Goal: Communication & Community: Ask a question

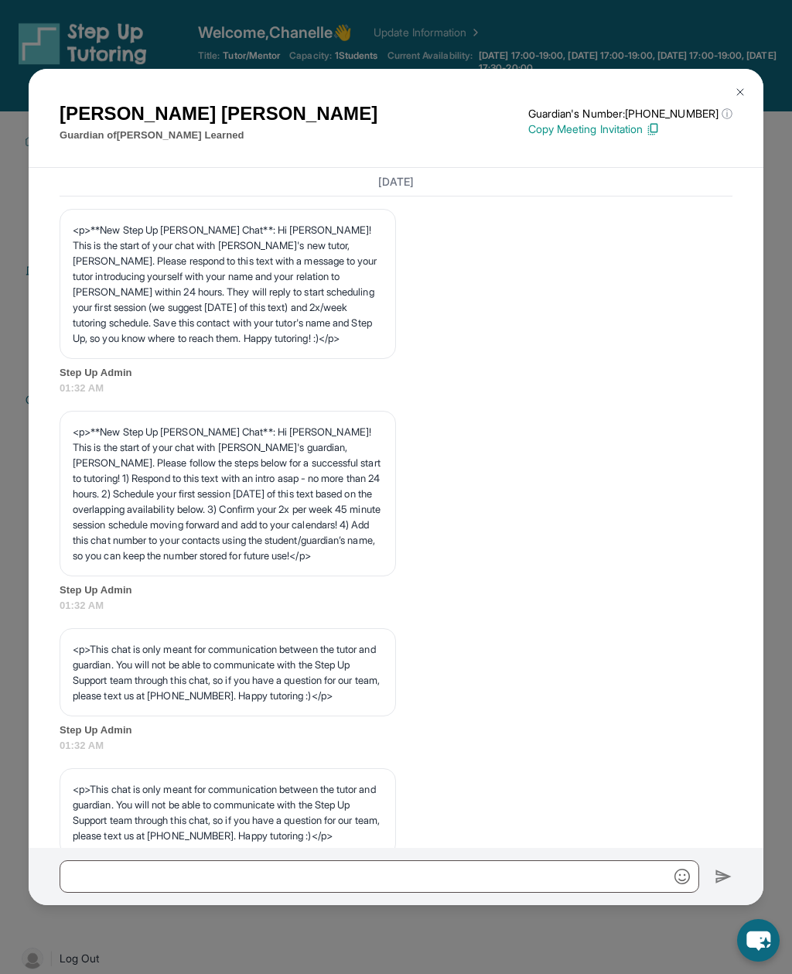
scroll to position [5200, 0]
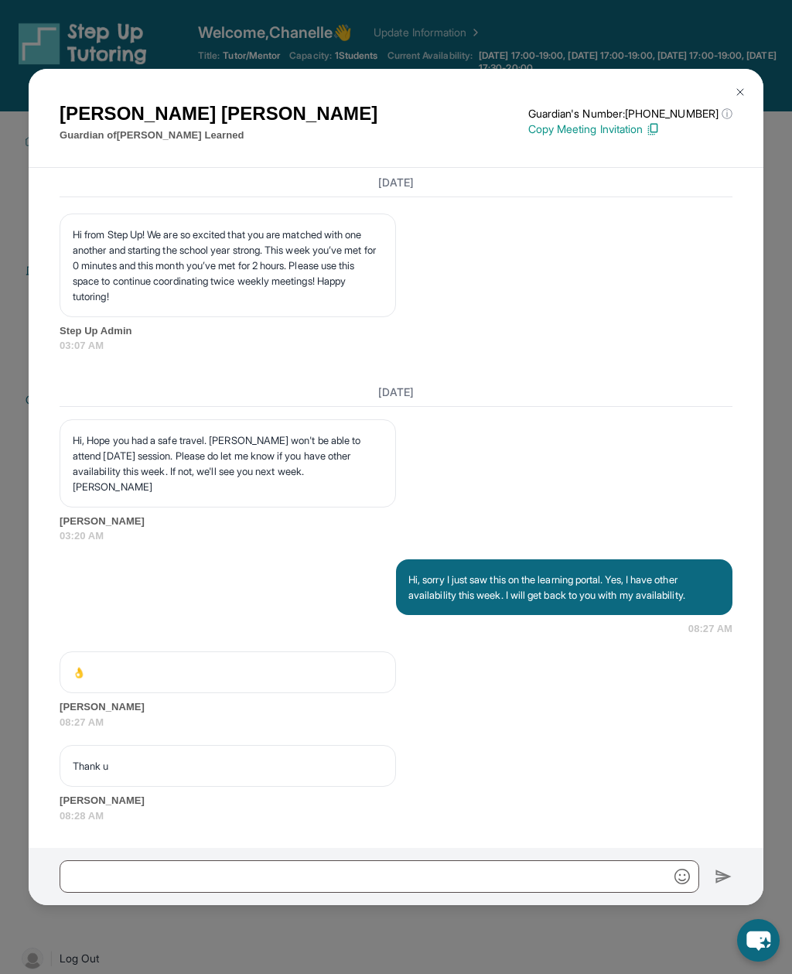
click at [734, 86] on img at bounding box center [740, 92] width 12 height 12
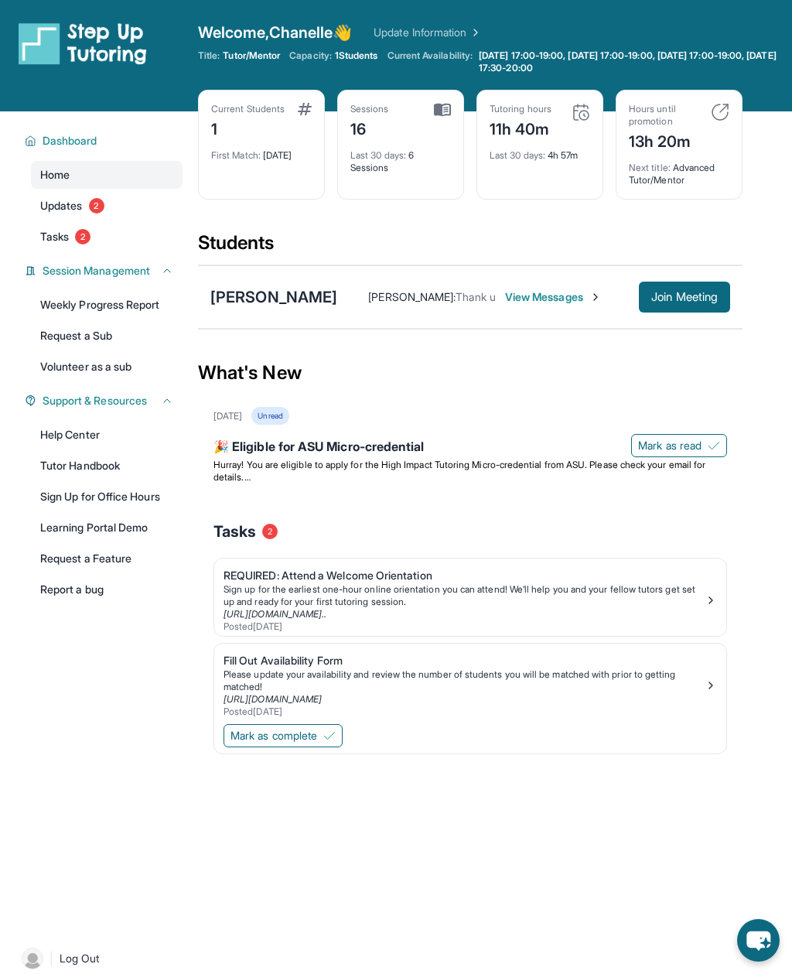
click at [559, 293] on span "View Messages" at bounding box center [553, 296] width 97 height 15
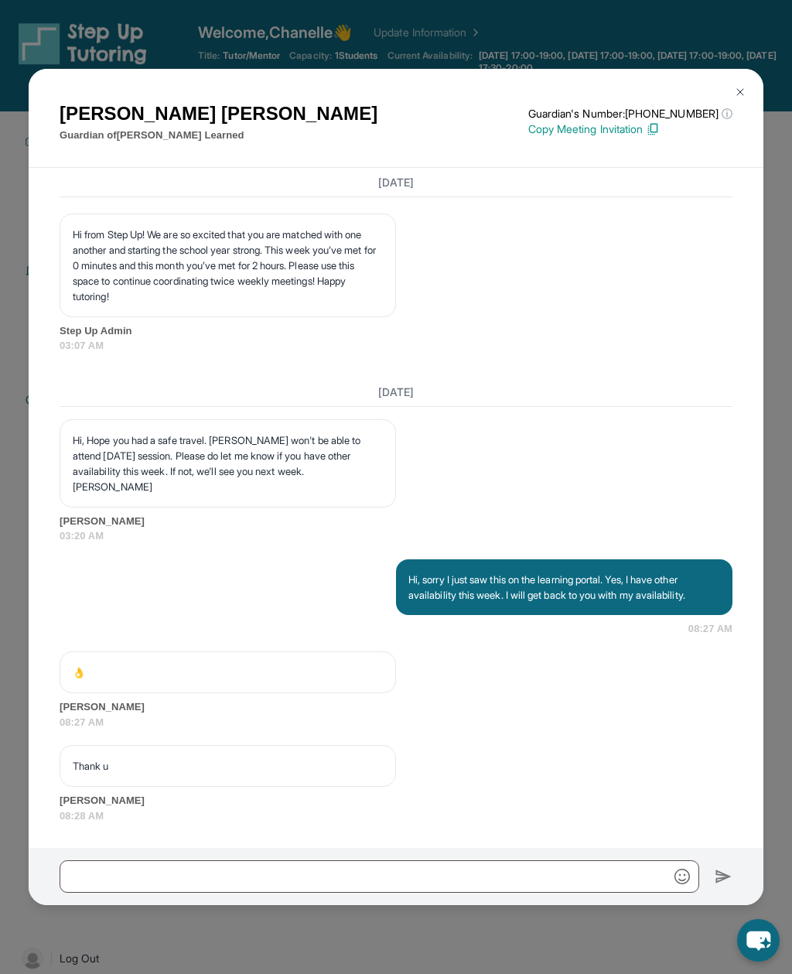
click at [738, 86] on img at bounding box center [740, 92] width 12 height 12
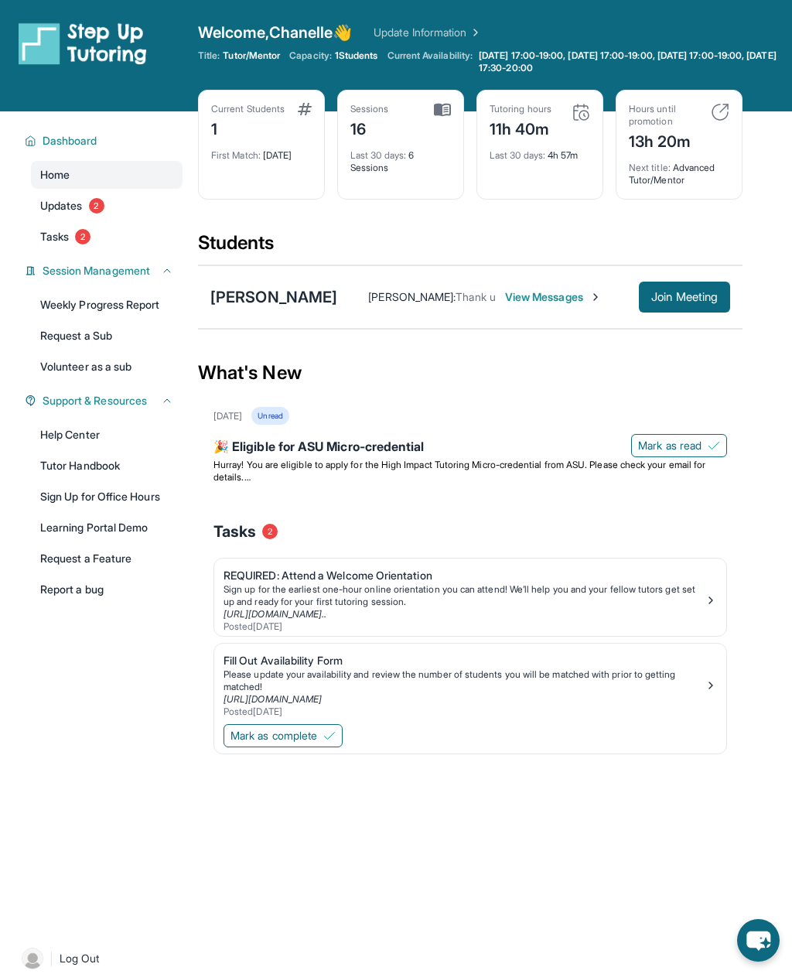
click at [94, 331] on link "Request a Sub" at bounding box center [107, 336] width 152 height 28
click at [559, 290] on span "View Messages" at bounding box center [553, 296] width 97 height 15
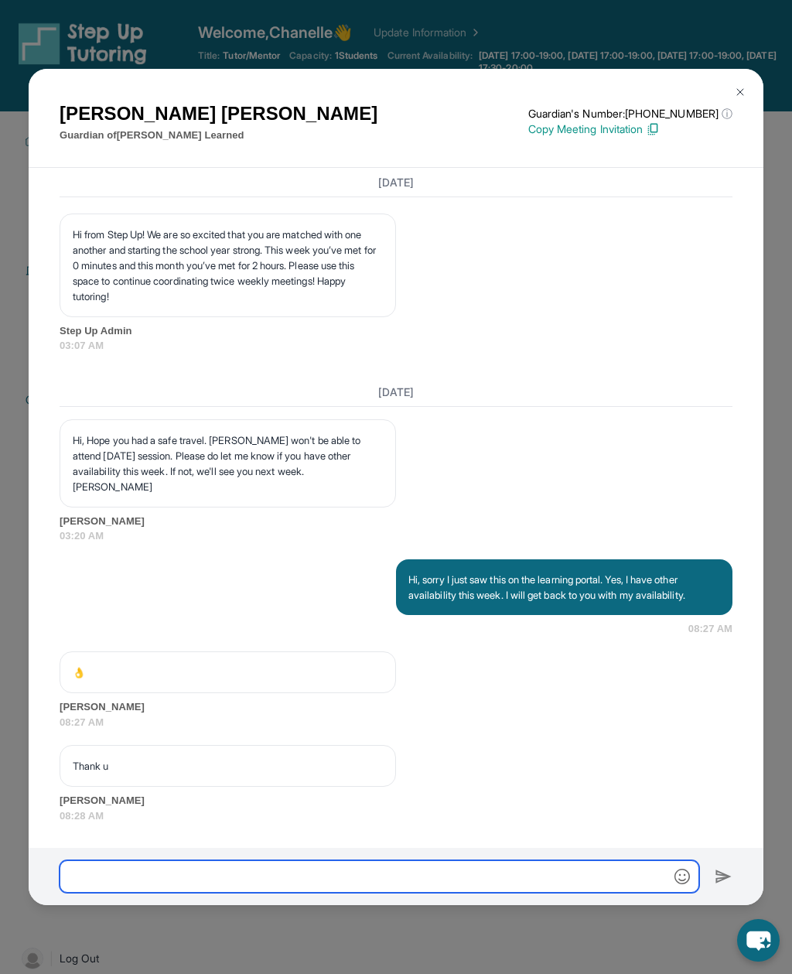
click at [380, 892] on input "text" at bounding box center [380, 876] width 640 height 32
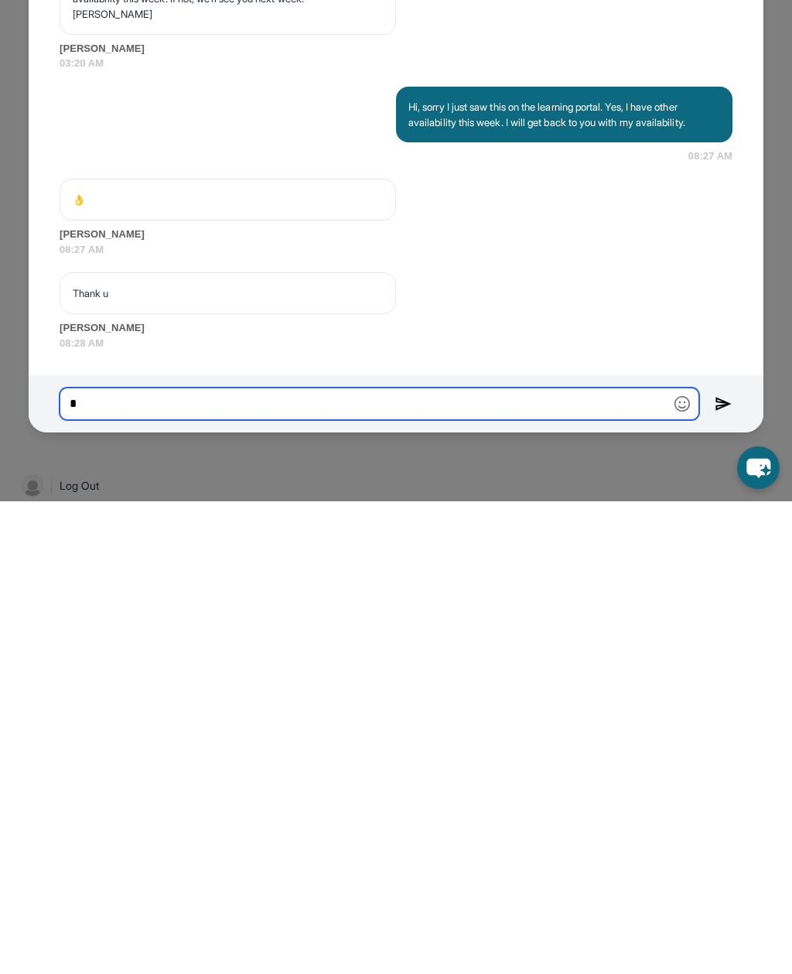
scroll to position [161, 0]
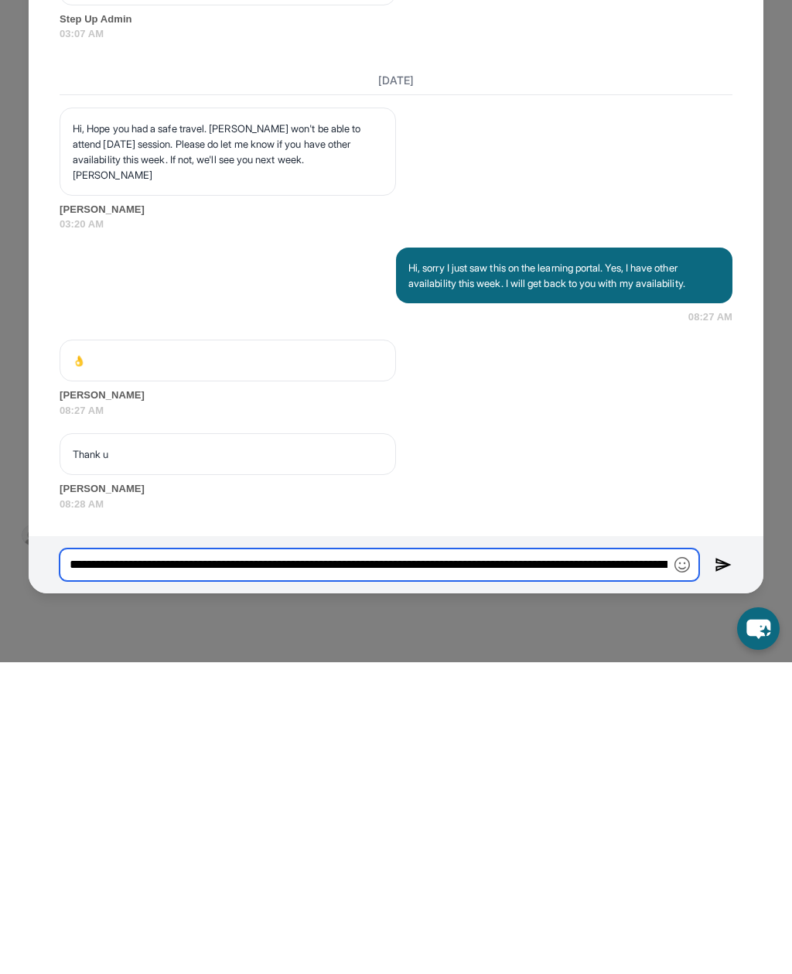
paste input "**********"
type input "**********"
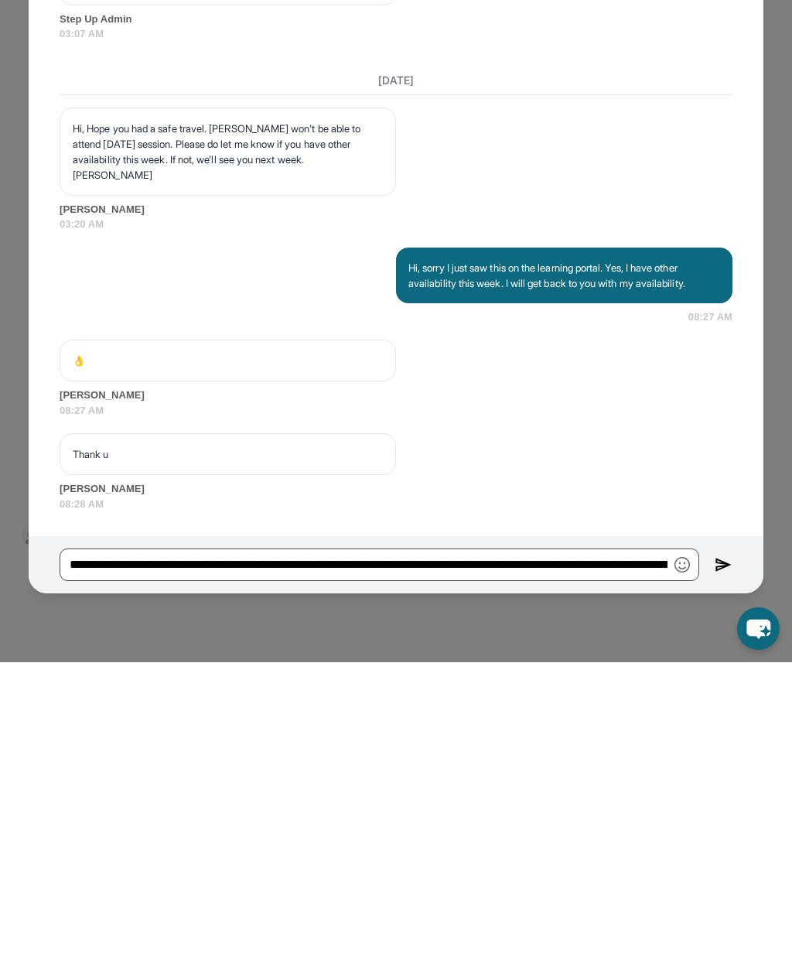
click at [731, 867] on img at bounding box center [724, 876] width 18 height 19
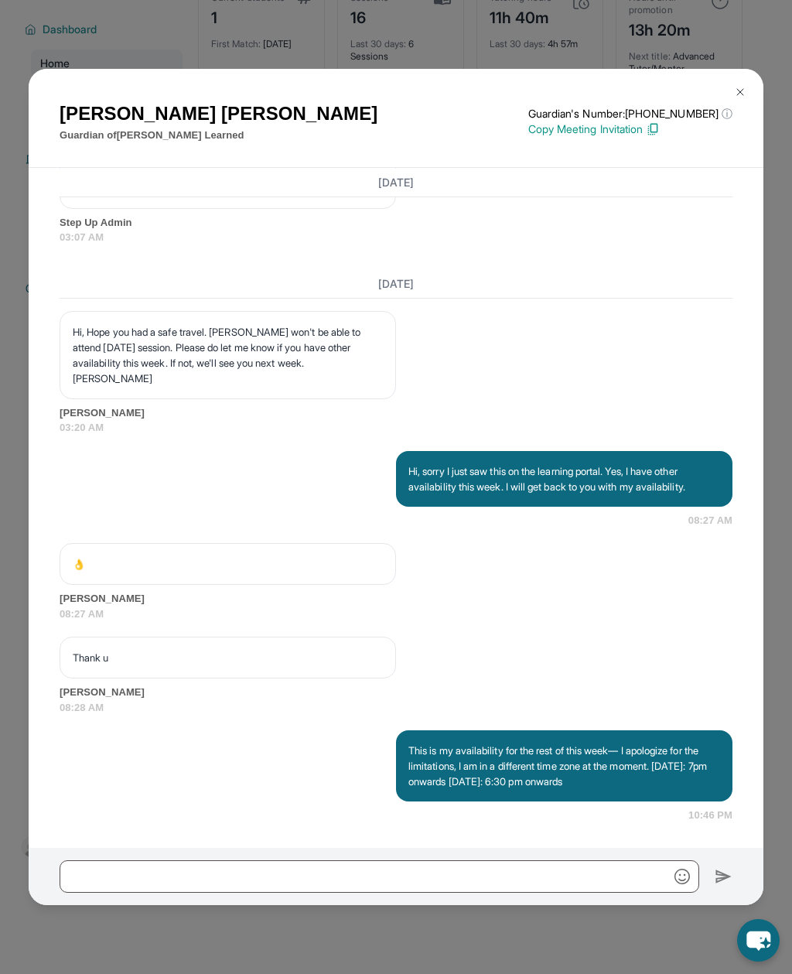
scroll to position [5308, 0]
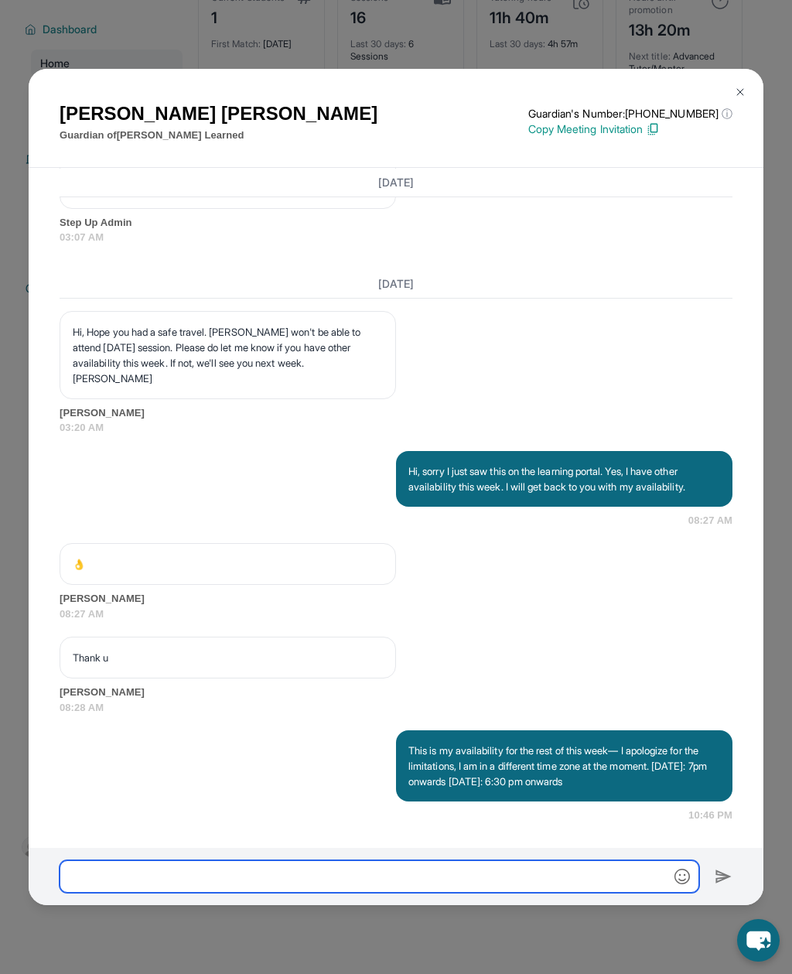
click at [525, 892] on input "text" at bounding box center [380, 876] width 640 height 32
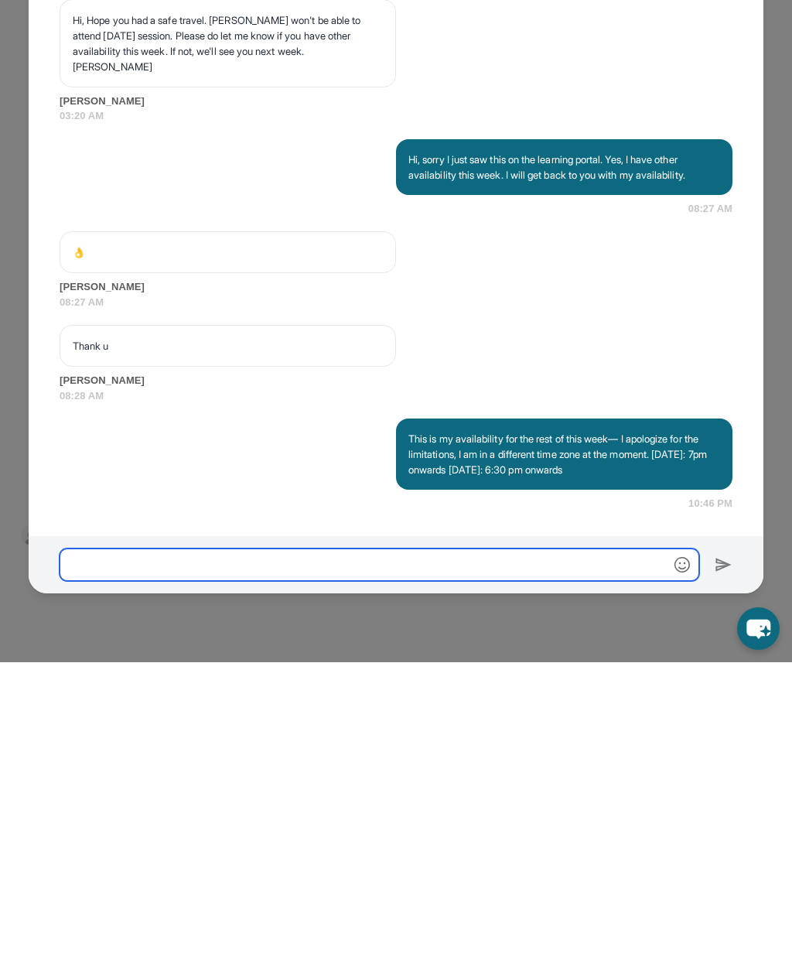
type input "*"
type input "**********"
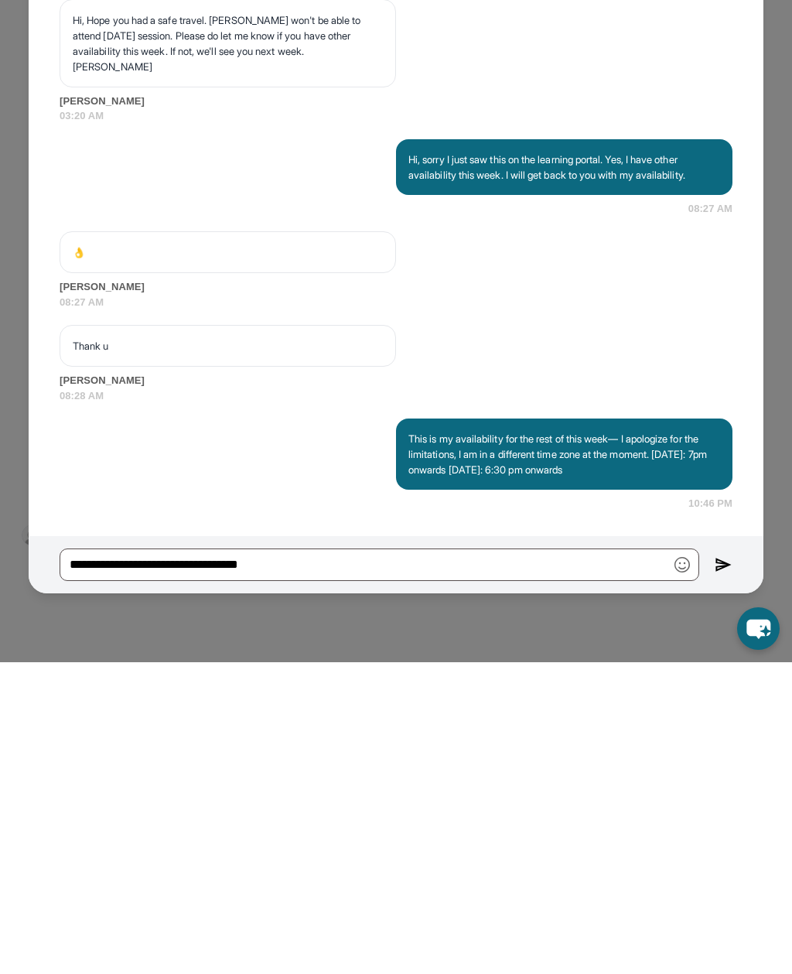
click at [720, 867] on img at bounding box center [724, 876] width 18 height 19
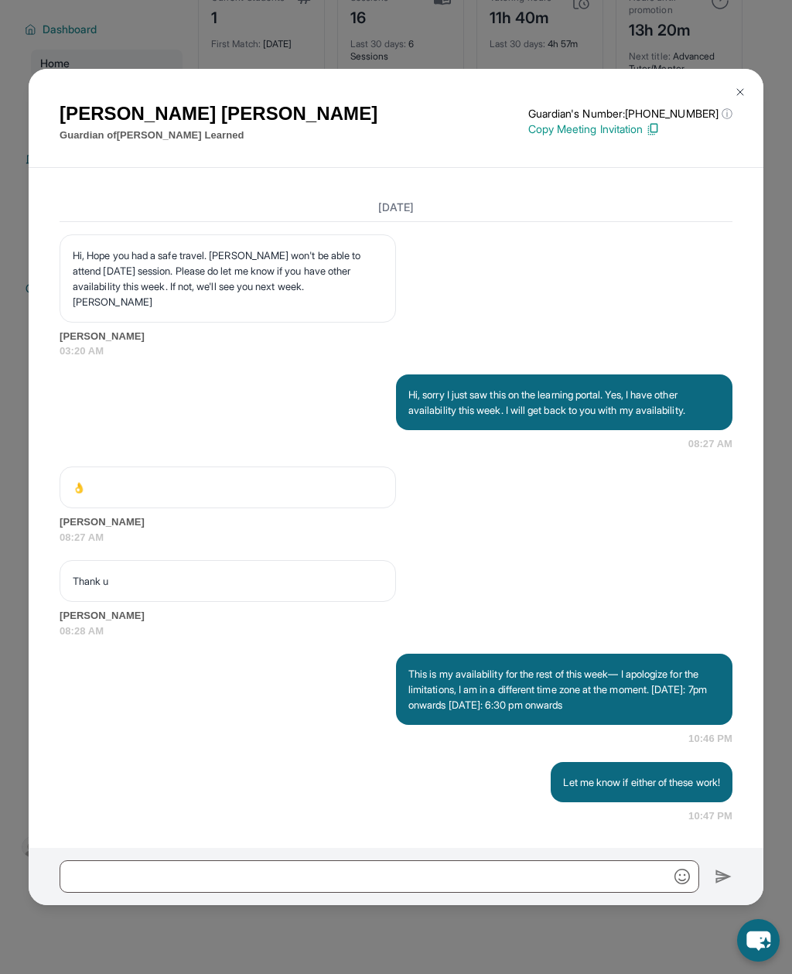
scroll to position [5384, 0]
click at [742, 86] on img at bounding box center [740, 92] width 12 height 12
